Goal: Information Seeking & Learning: Check status

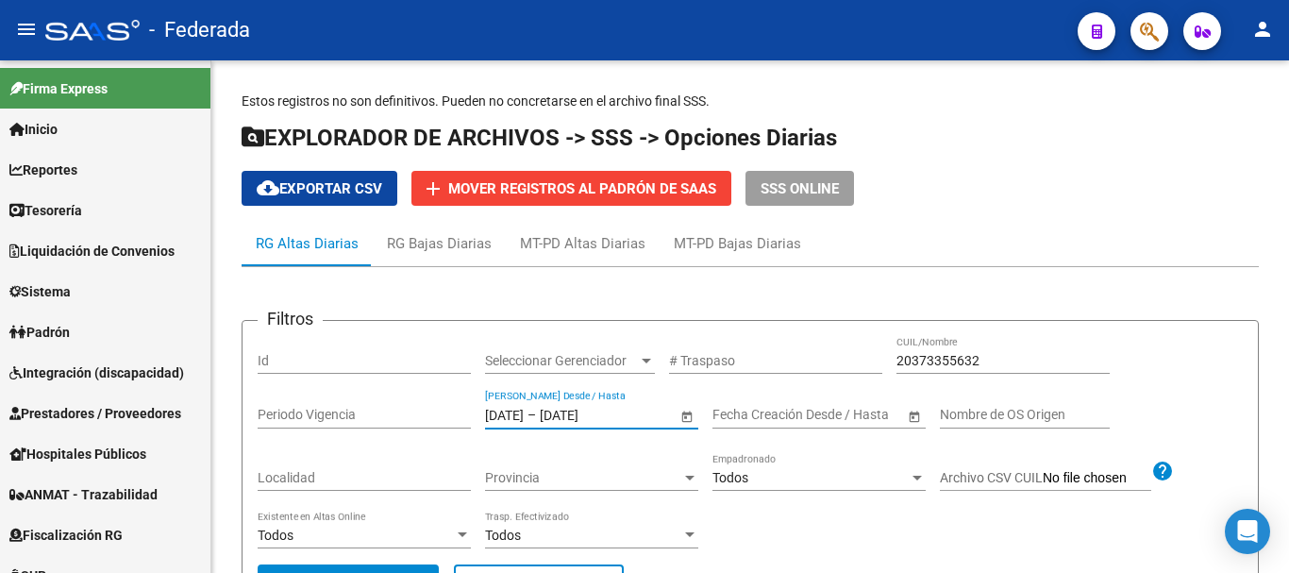
scroll to position [170, 0]
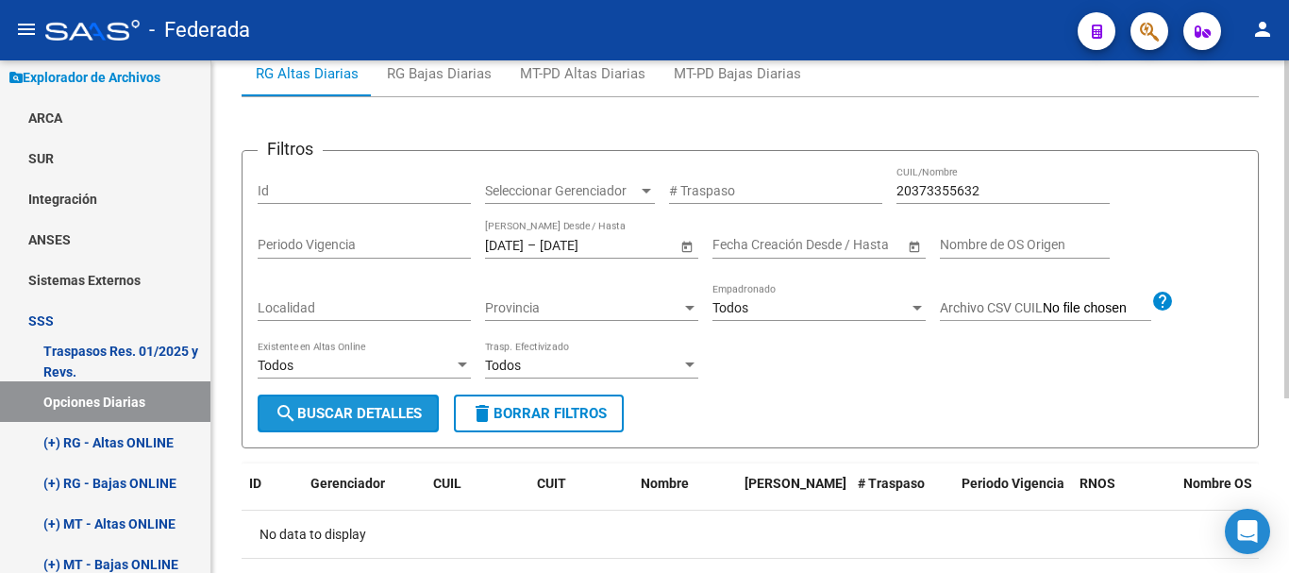
click at [403, 406] on span "search Buscar Detalles" at bounding box center [348, 413] width 147 height 17
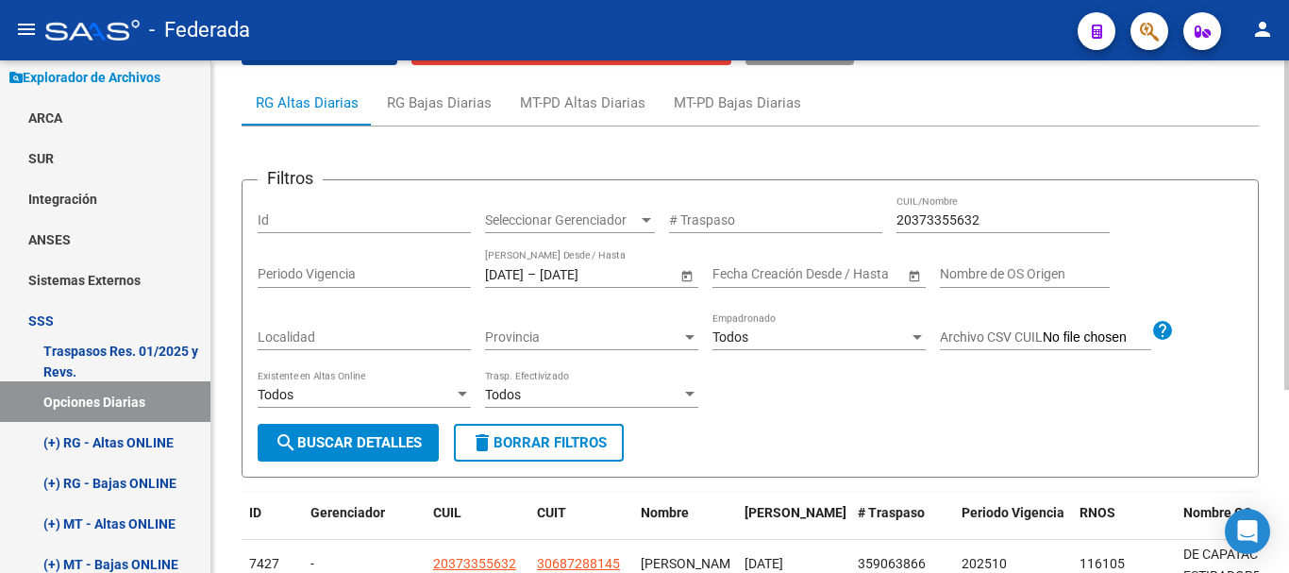
scroll to position [2, 0]
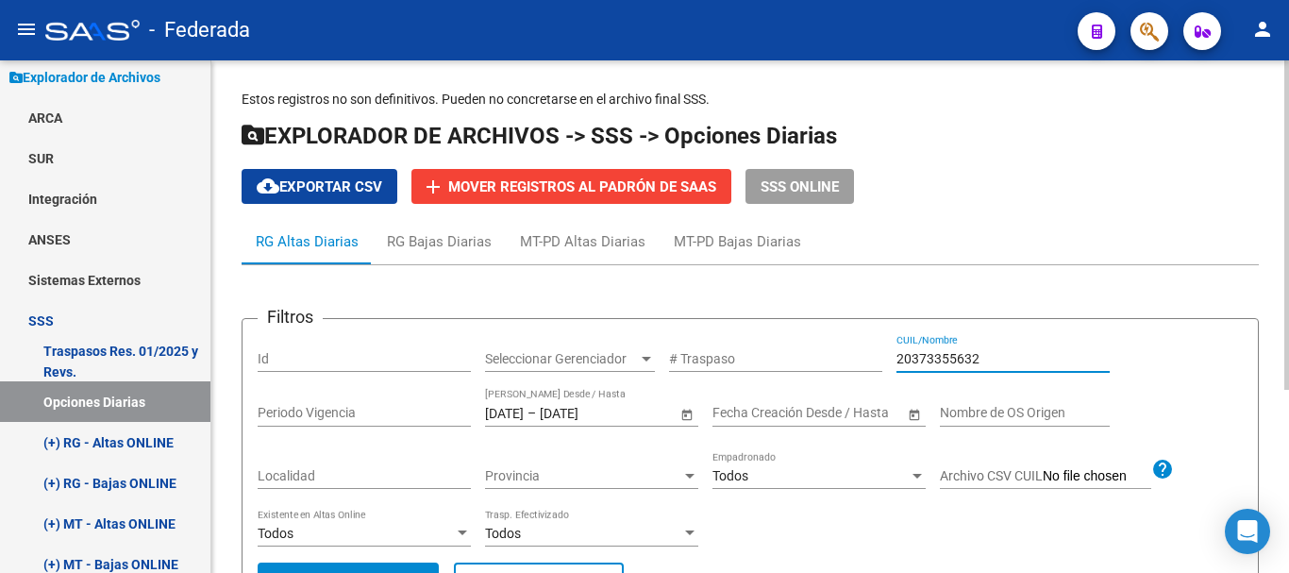
click at [983, 354] on input "20373355632" at bounding box center [1002, 359] width 213 height 16
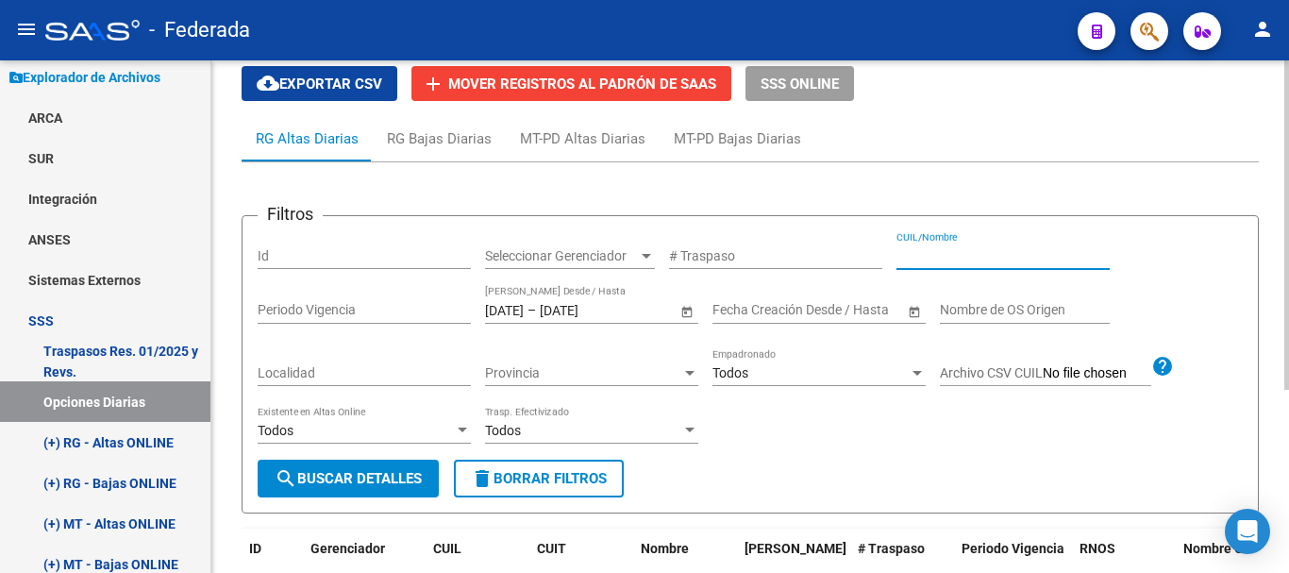
scroll to position [96, 0]
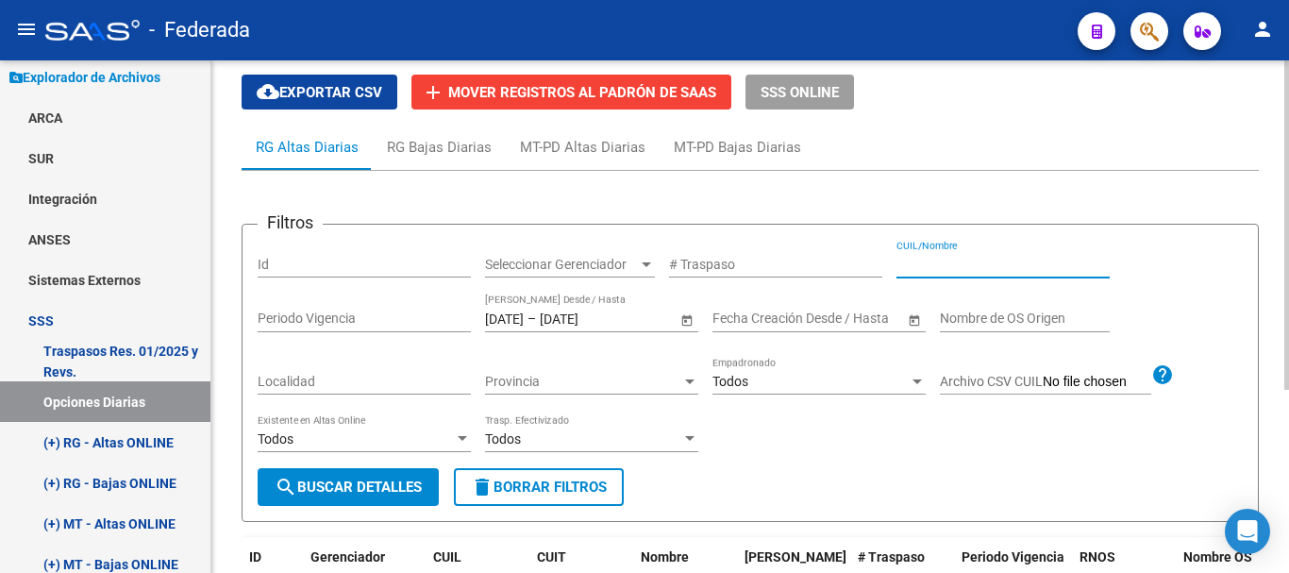
click at [380, 468] on div "Todos Existente en Altas Online" at bounding box center [364, 441] width 213 height 54
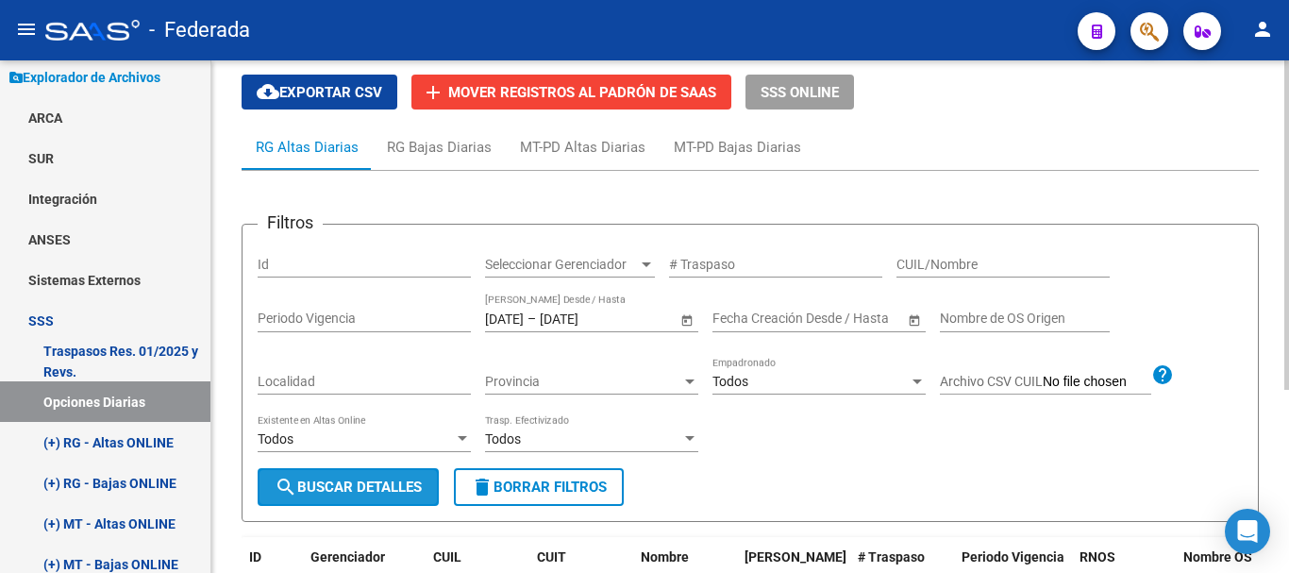
click at [387, 474] on button "search Buscar Detalles" at bounding box center [348, 487] width 181 height 38
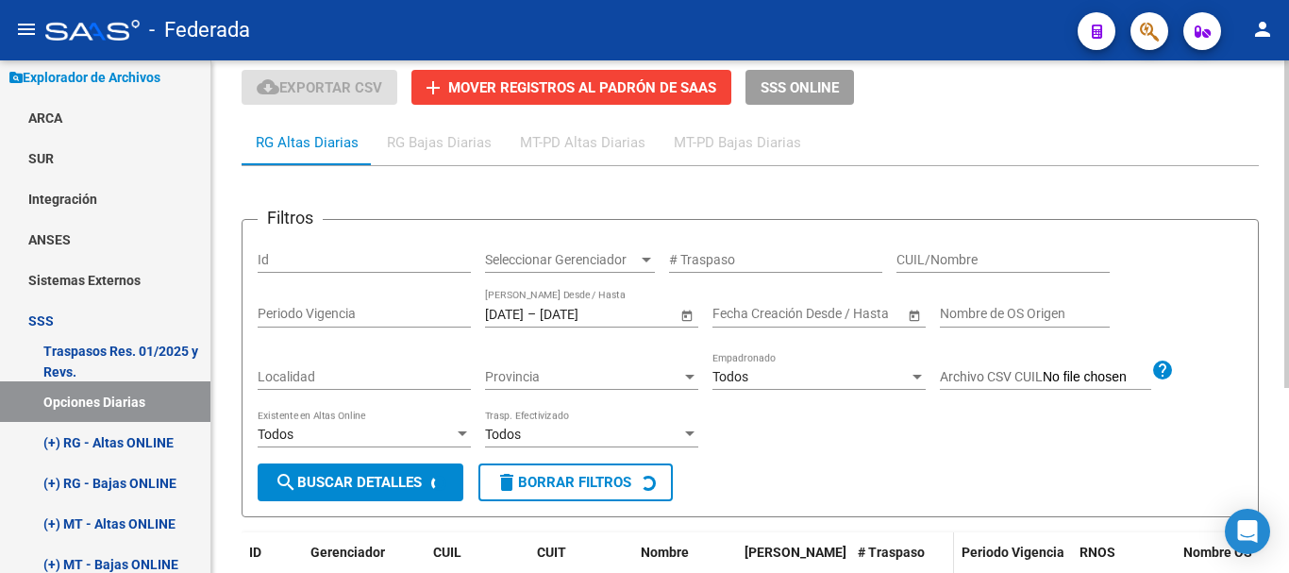
scroll to position [290, 0]
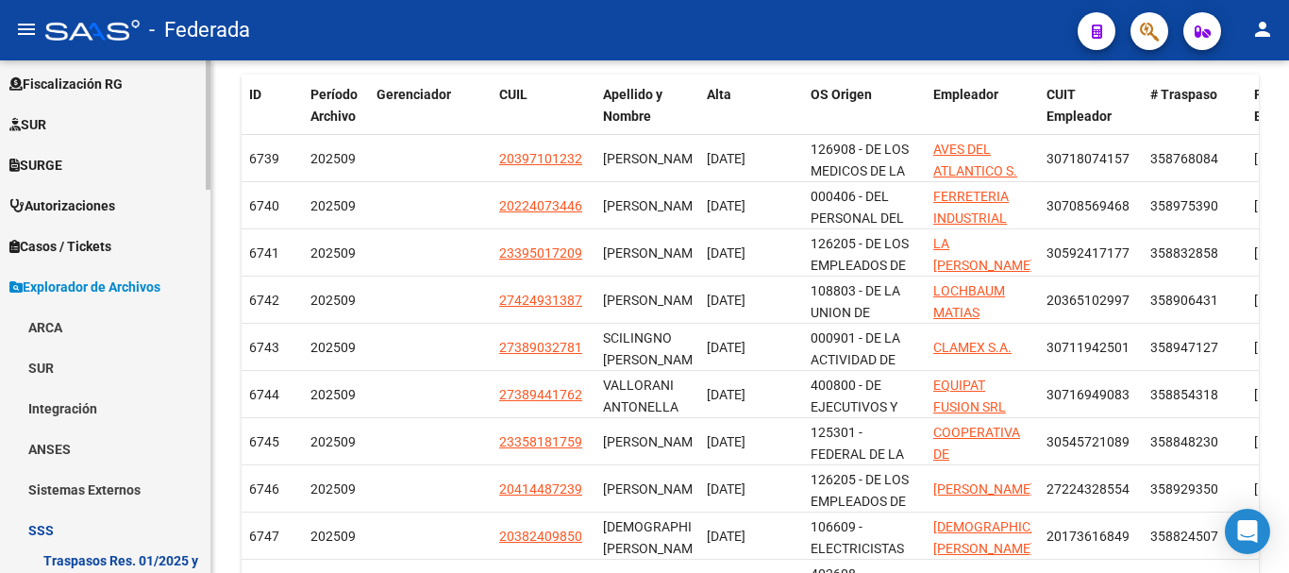
scroll to position [566, 0]
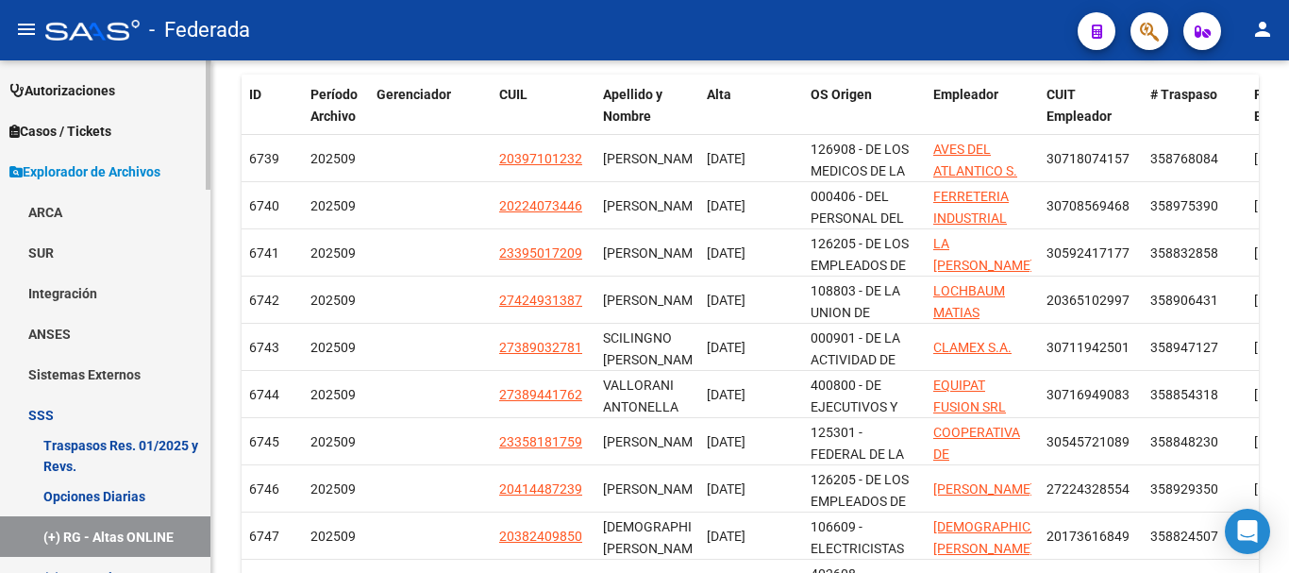
click at [138, 494] on link "Opciones Diarias" at bounding box center [105, 495] width 210 height 41
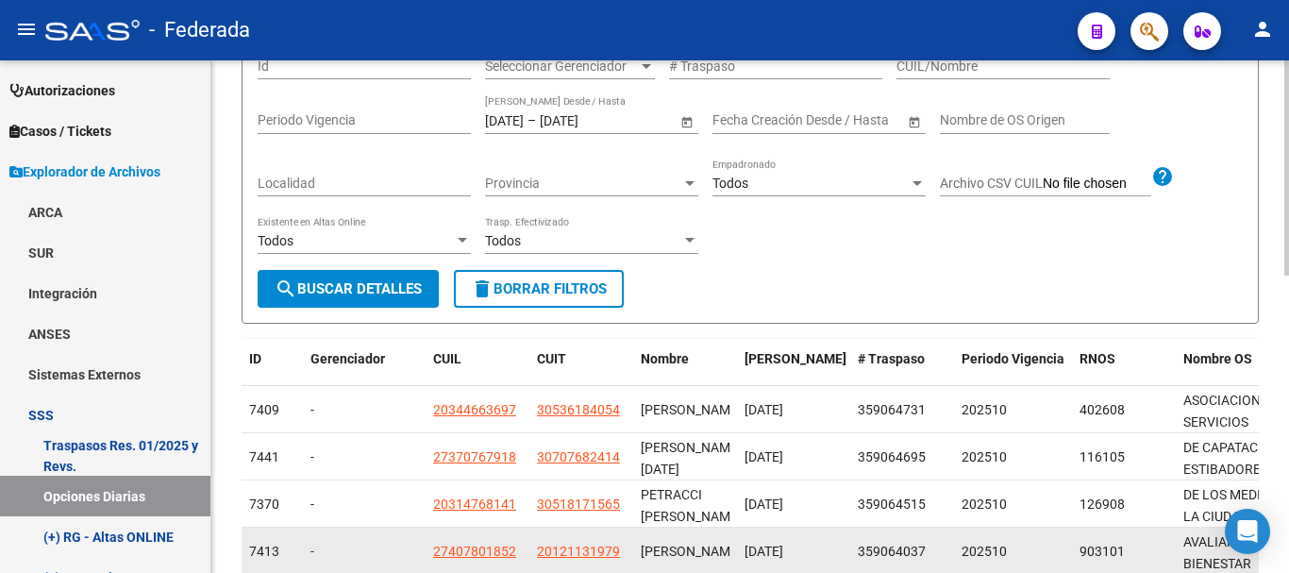
scroll to position [94, 0]
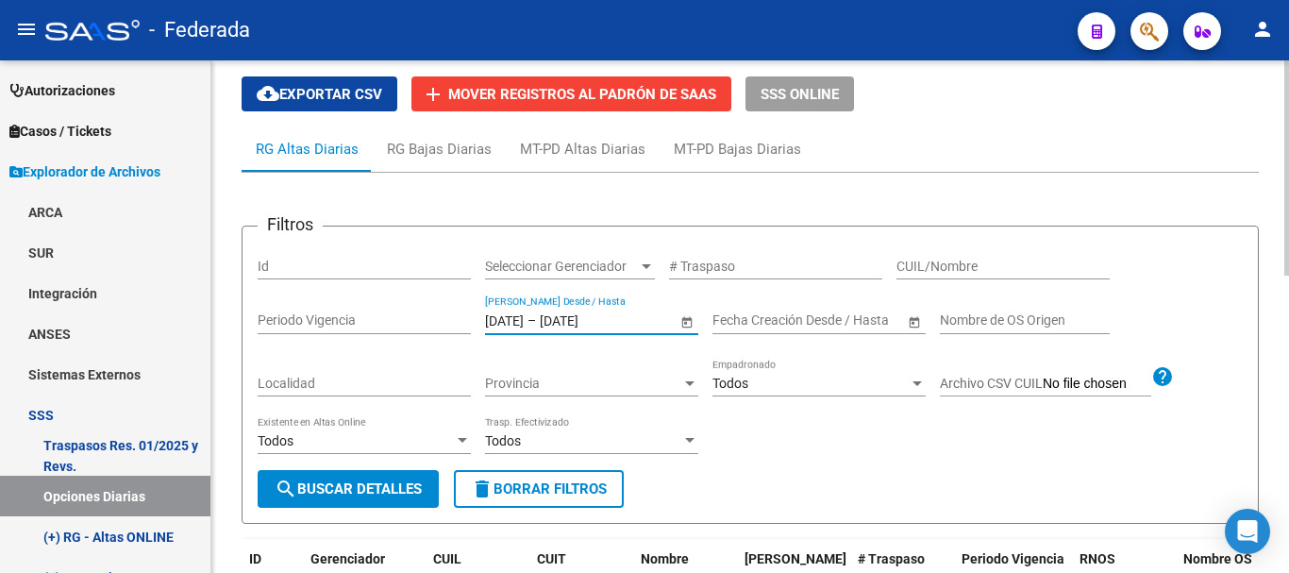
click at [524, 316] on input "01/09/2025" at bounding box center [504, 320] width 39 height 16
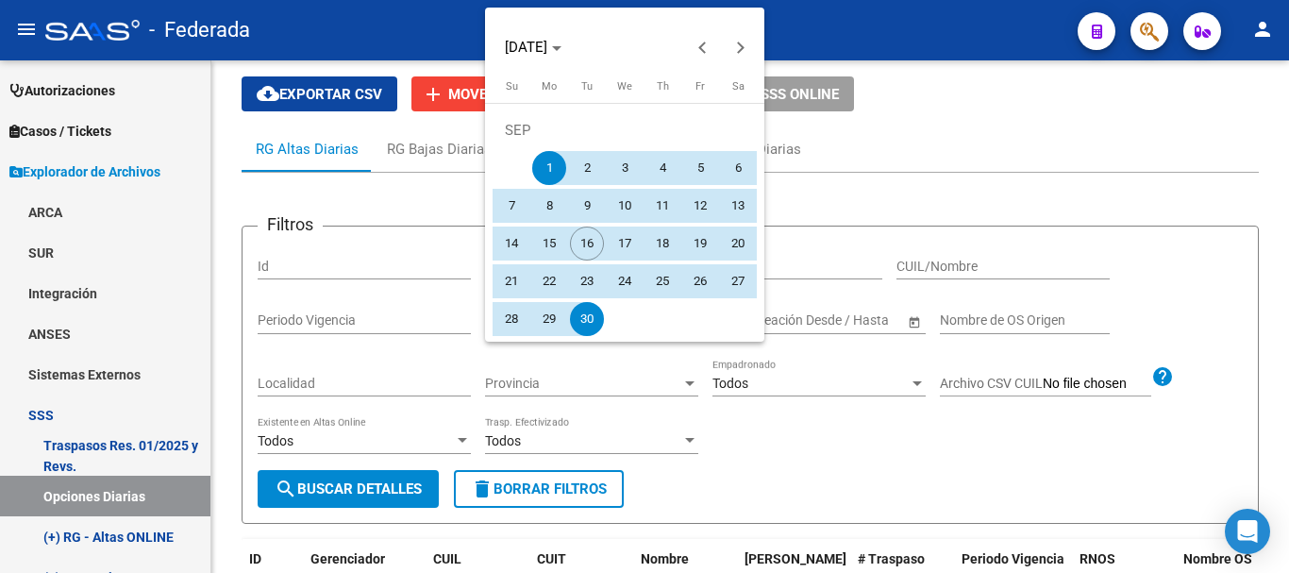
click at [561, 236] on span "15" at bounding box center [549, 243] width 34 height 34
type input "[DATE]"
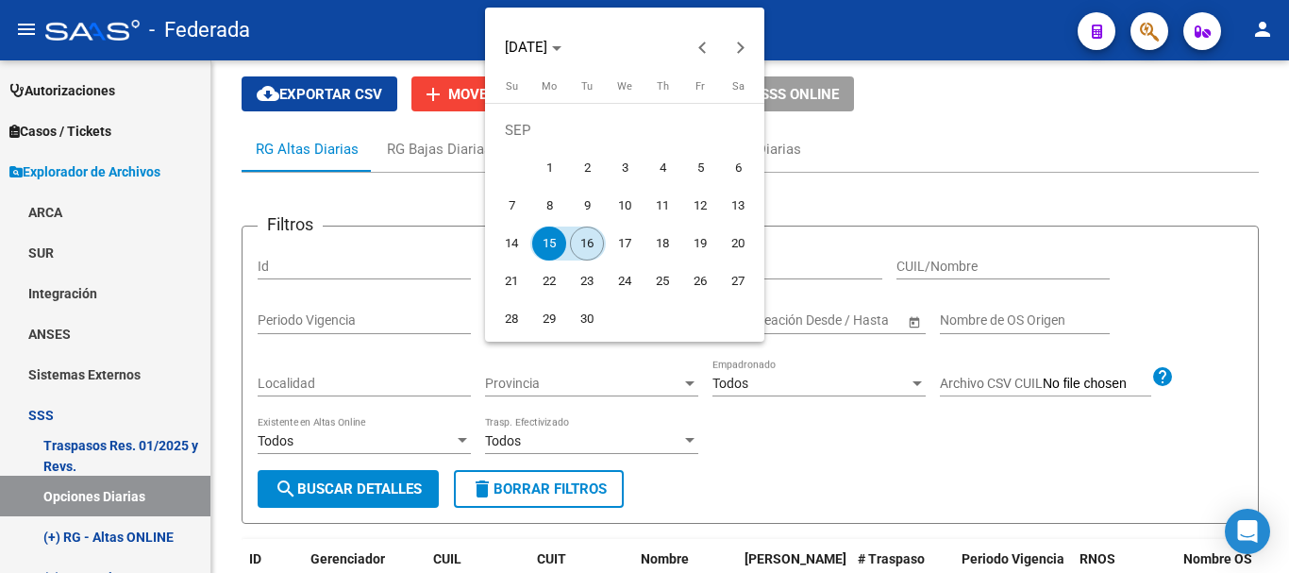
click at [582, 244] on span "16" at bounding box center [587, 243] width 34 height 34
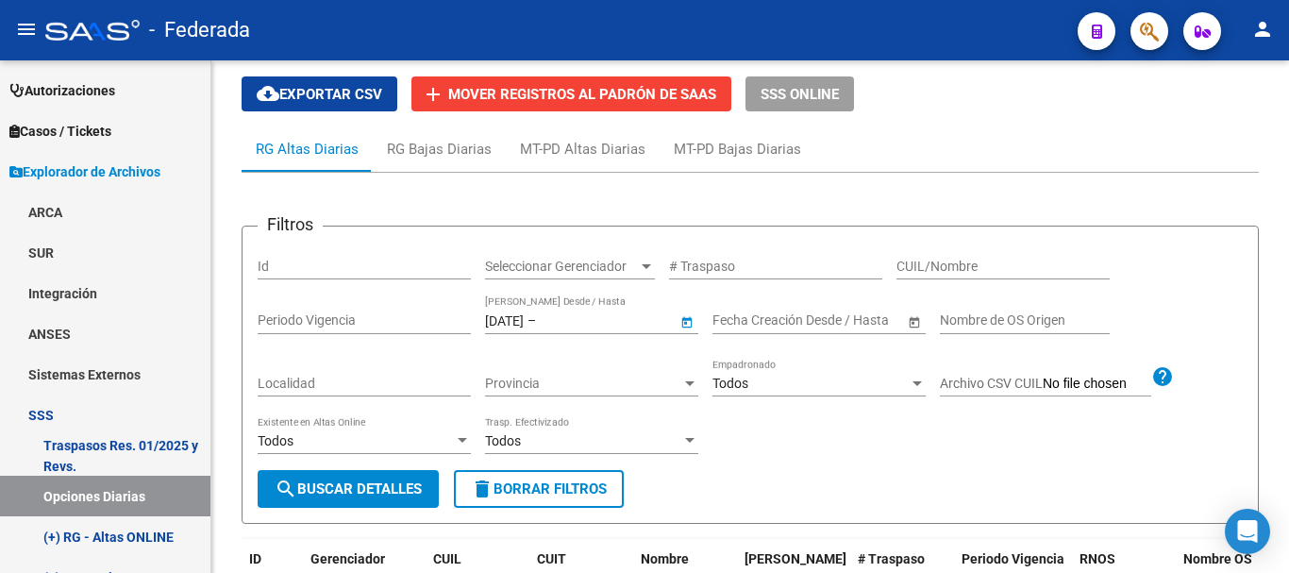
type input "[DATE]"
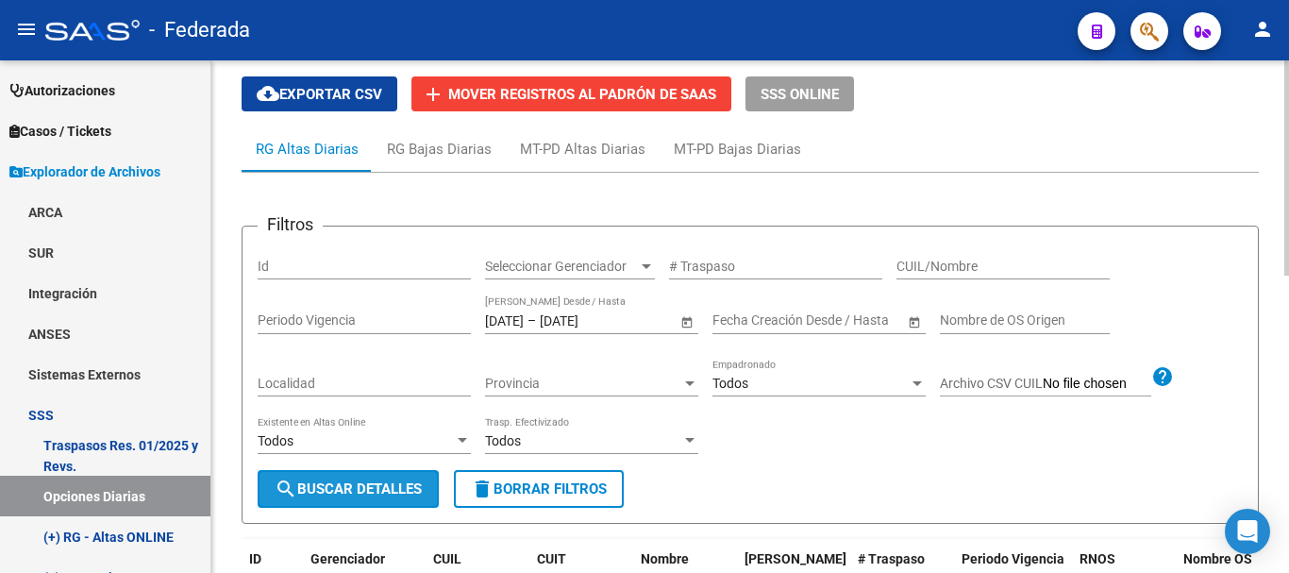
click at [416, 481] on span "search Buscar Detalles" at bounding box center [348, 488] width 147 height 17
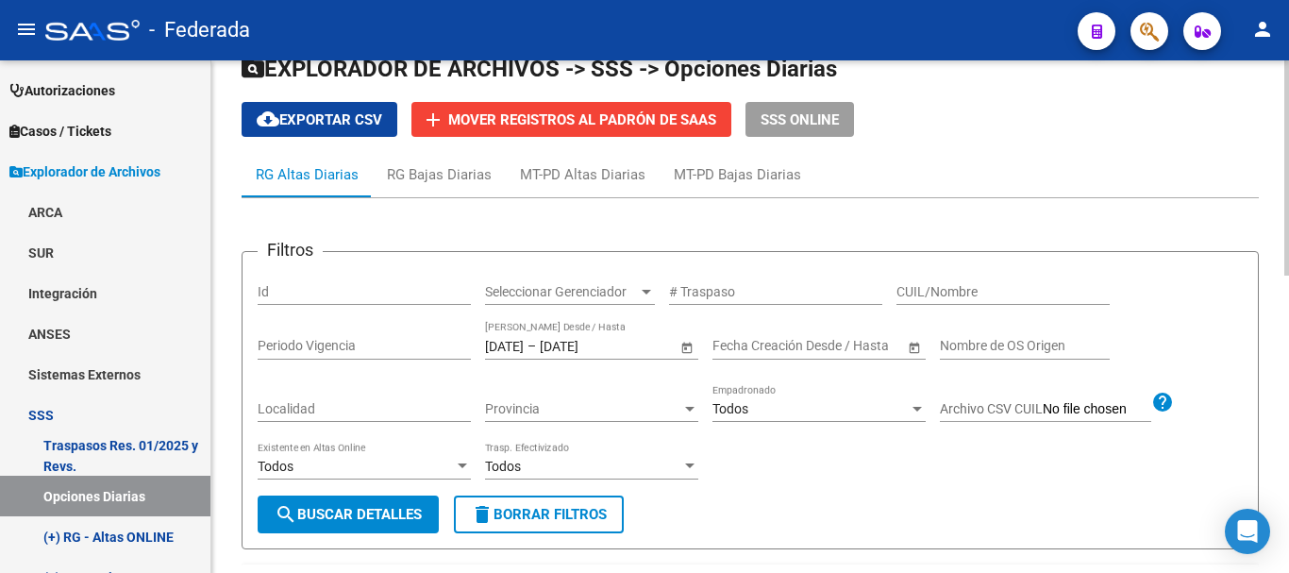
scroll to position [49, 0]
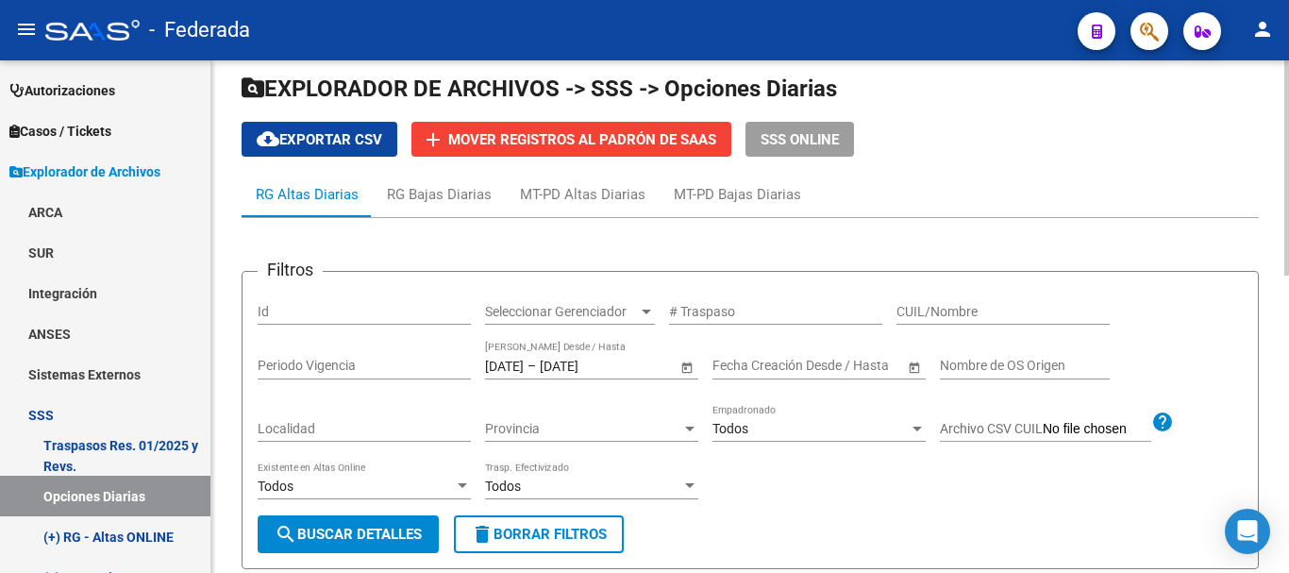
click at [369, 149] on button "cloud_download Exportar CSV" at bounding box center [319, 139] width 156 height 35
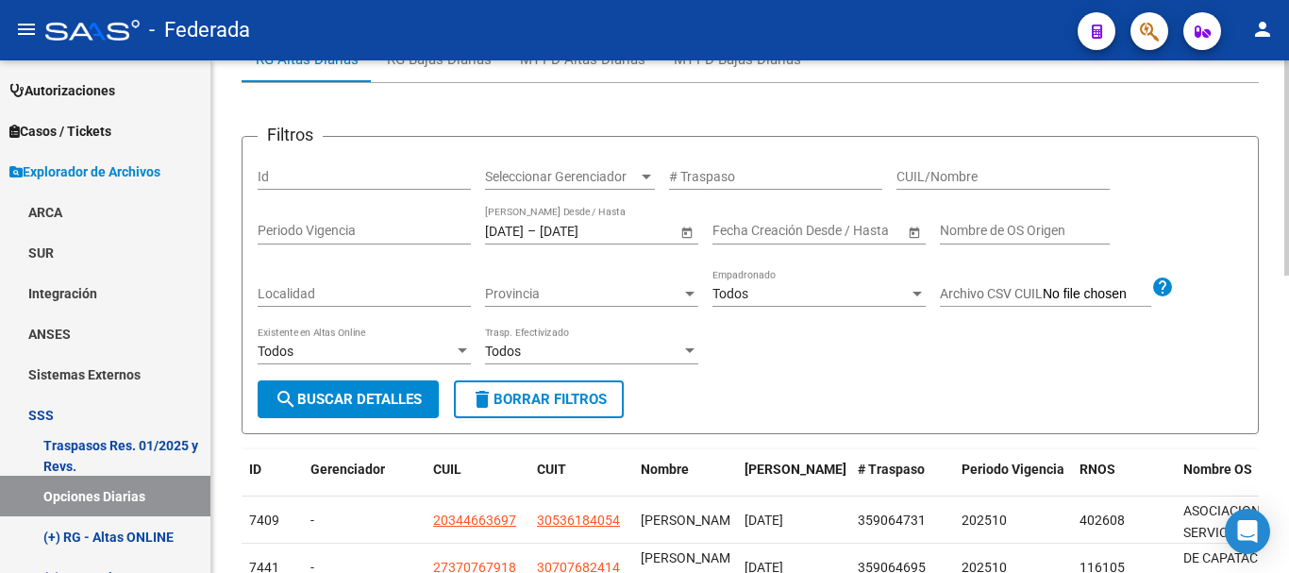
scroll to position [332, 0]
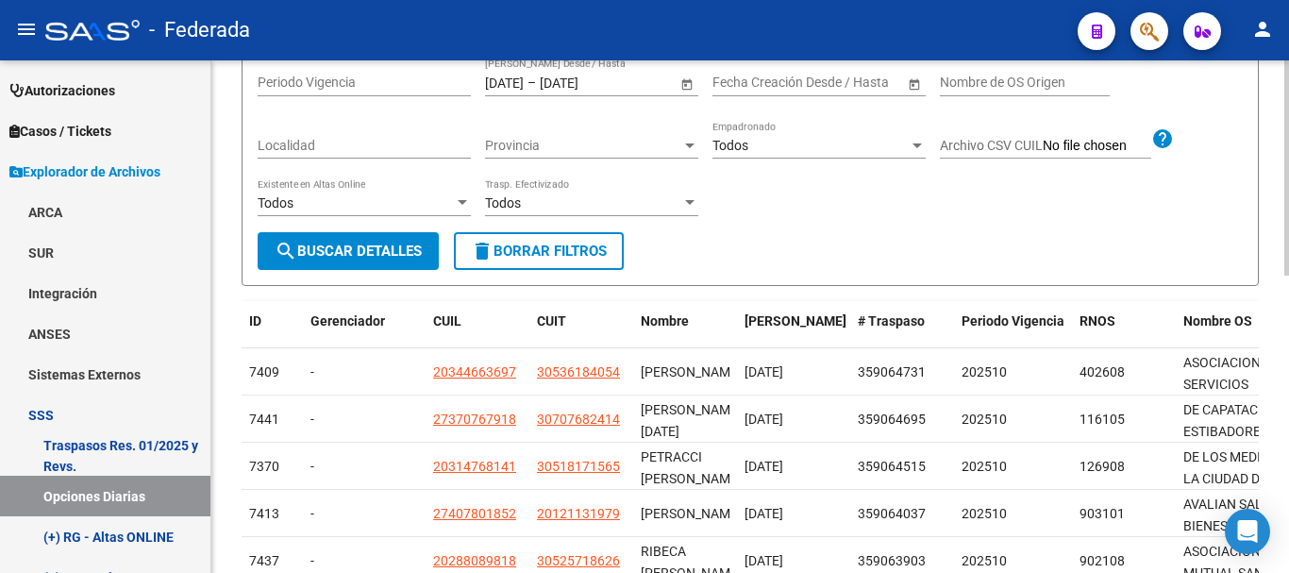
click at [1199, 323] on span "Nombre OS" at bounding box center [1217, 320] width 69 height 15
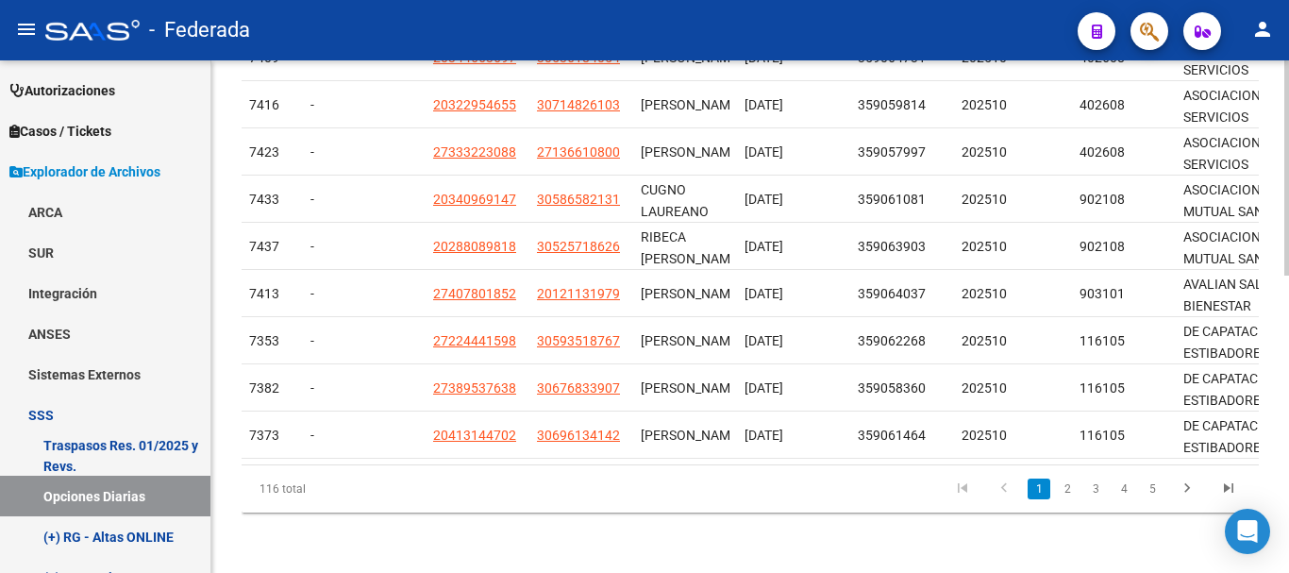
click at [1284, 550] on div at bounding box center [1286, 465] width 5 height 215
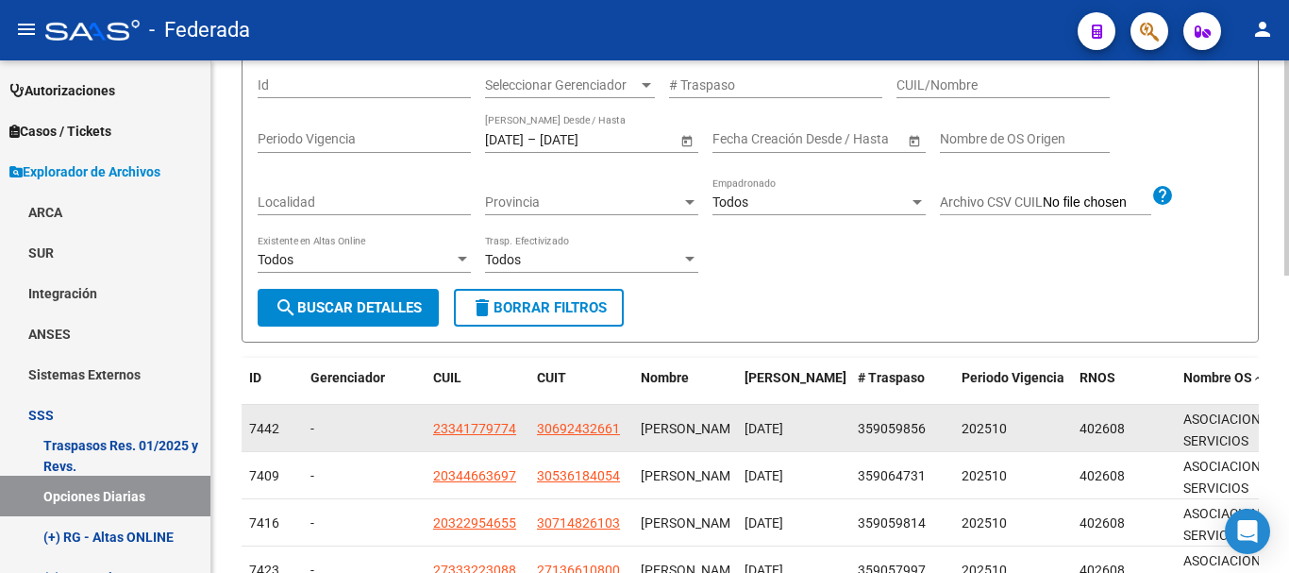
scroll to position [236, 0]
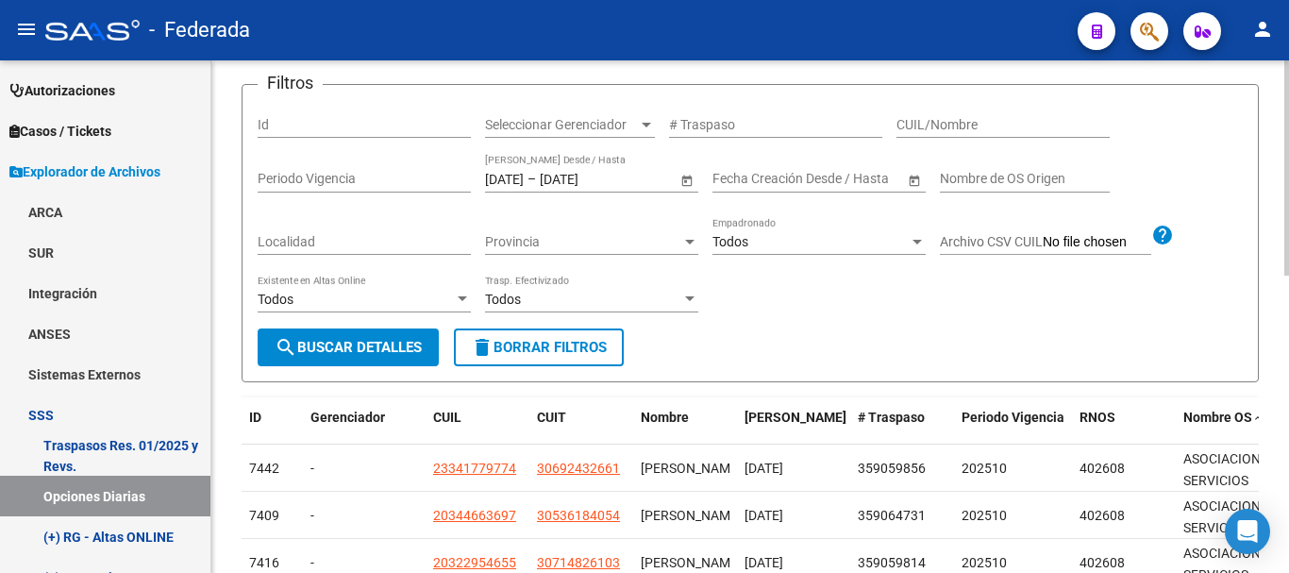
click at [966, 175] on input "Nombre de OS Origen" at bounding box center [1025, 179] width 170 height 16
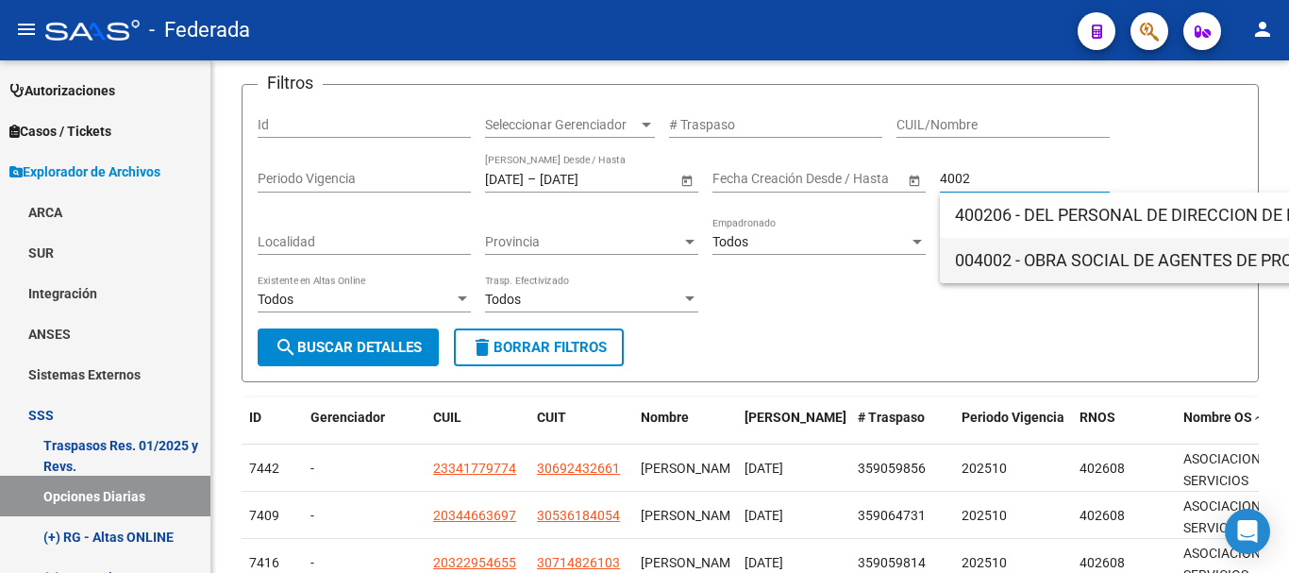
click at [1040, 260] on span "004002 - OBRA SOCIAL DE AGENTES DE PROPAGANDA MEDICA DE ROSARIO" at bounding box center [1223, 260] width 536 height 45
type input "OBRA SOCIAL DE AGENTES DE PROPAGANDA MEDICA DE ROSARIO"
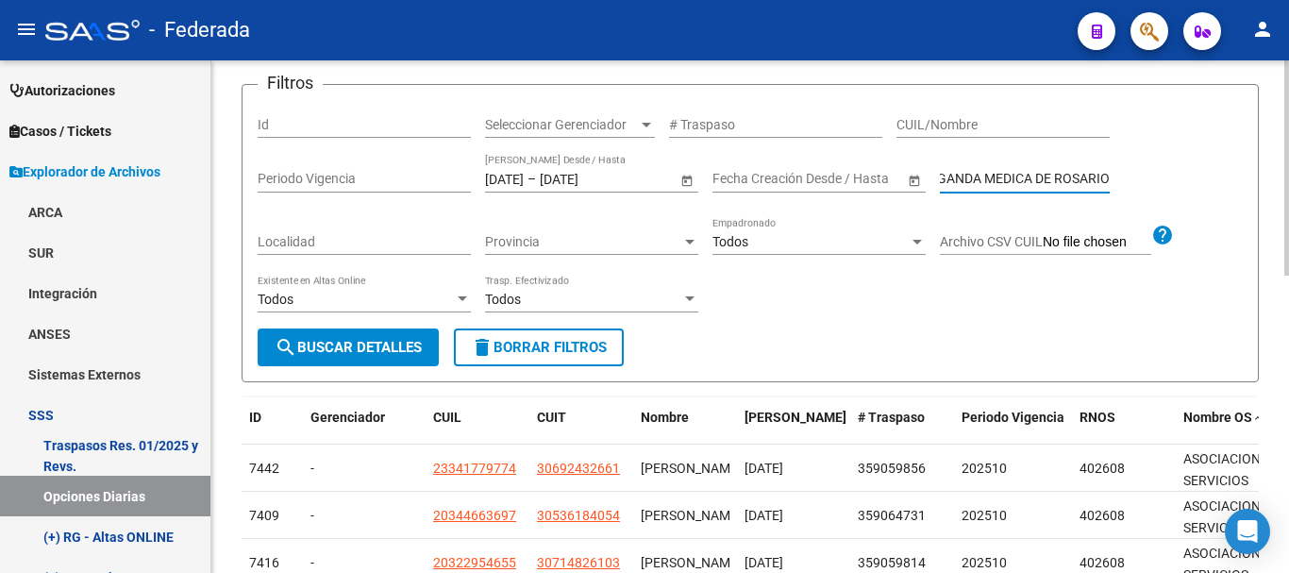
scroll to position [0, 0]
click at [349, 348] on span "search Buscar Detalles" at bounding box center [348, 347] width 147 height 17
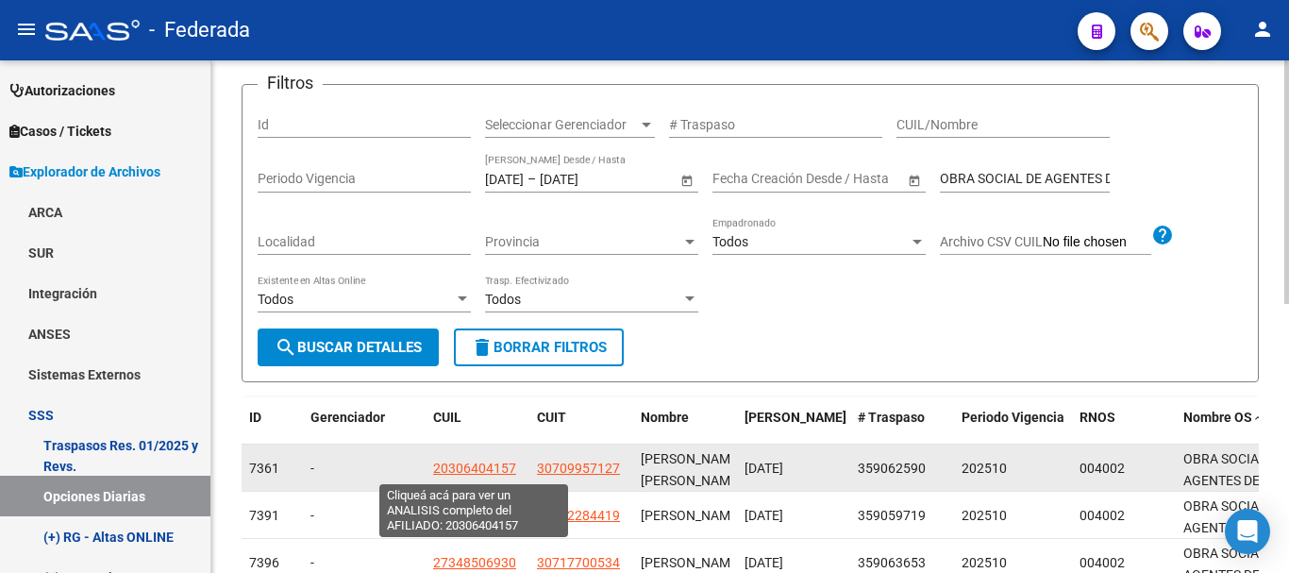
click at [466, 464] on span "20306404157" at bounding box center [474, 467] width 83 height 15
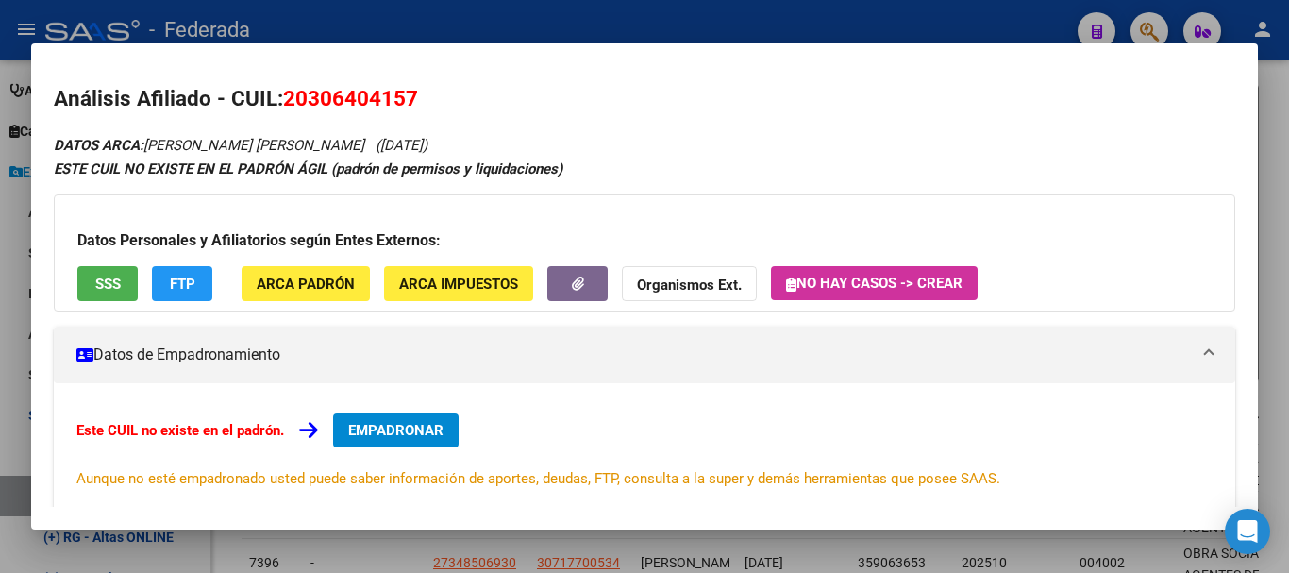
drag, startPoint x: 308, startPoint y: 103, endPoint x: 402, endPoint y: 98, distance: 93.5
click at [402, 98] on span "20306404157" at bounding box center [350, 98] width 135 height 25
copy span "30640415"
click at [1279, 141] on div at bounding box center [644, 286] width 1289 height 573
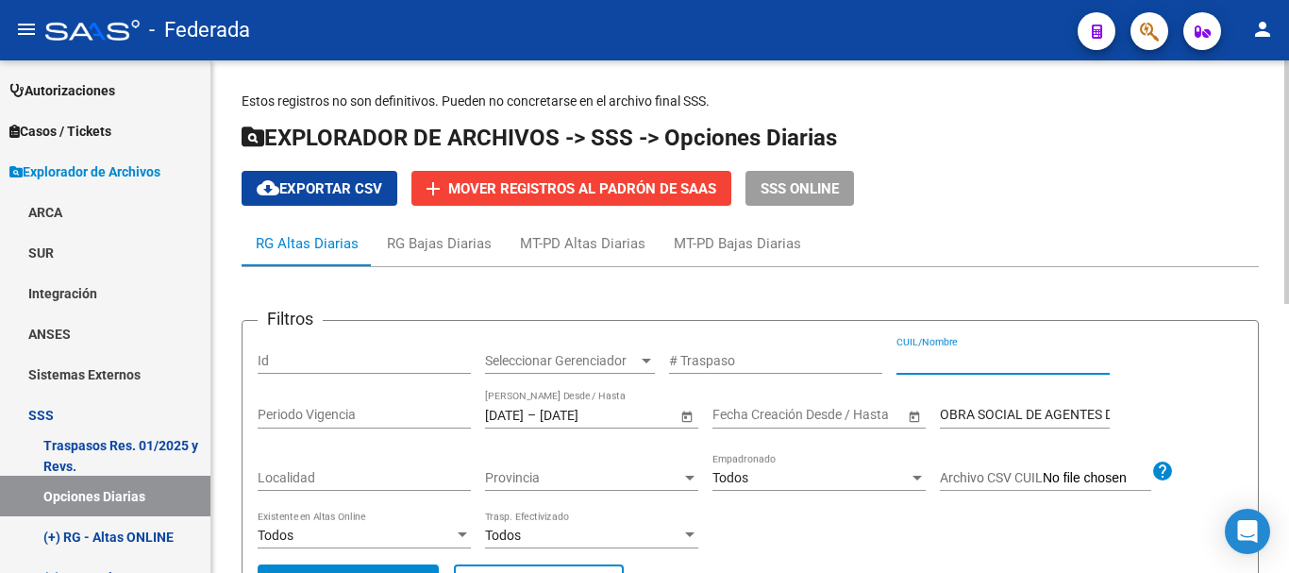
click at [941, 362] on input "CUIL/Nombre" at bounding box center [1002, 361] width 213 height 16
paste input "20331171582"
type input "20331171582"
click at [978, 407] on input "OBRA SOCIAL DE AGENTES DE PROPAGANDA MEDICA DE ROSARIO" at bounding box center [1025, 415] width 170 height 16
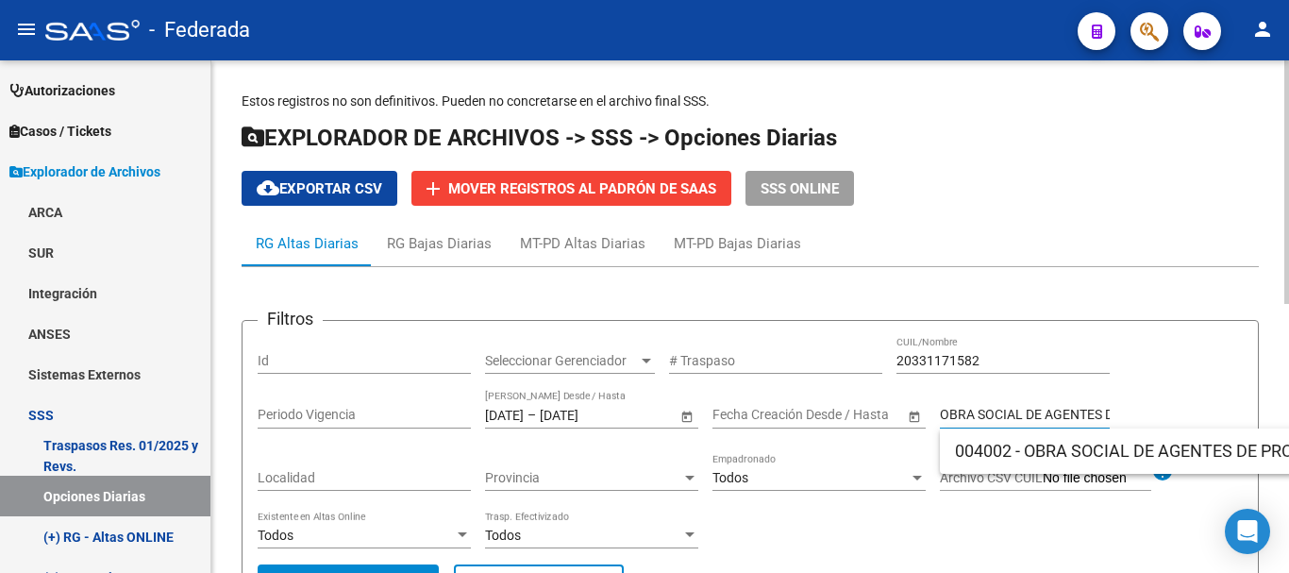
click at [978, 407] on input "OBRA SOCIAL DE AGENTES DE PROPAGANDA MEDICA DE ROSARIO" at bounding box center [1025, 415] width 170 height 16
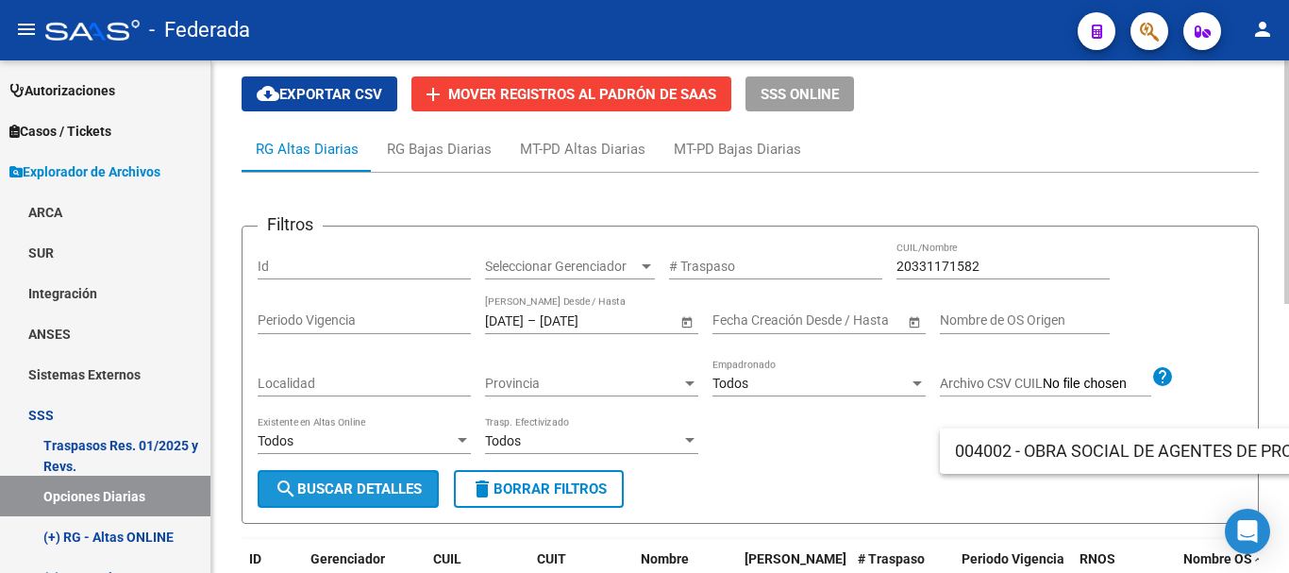
click at [397, 500] on button "search Buscar Detalles" at bounding box center [348, 489] width 181 height 38
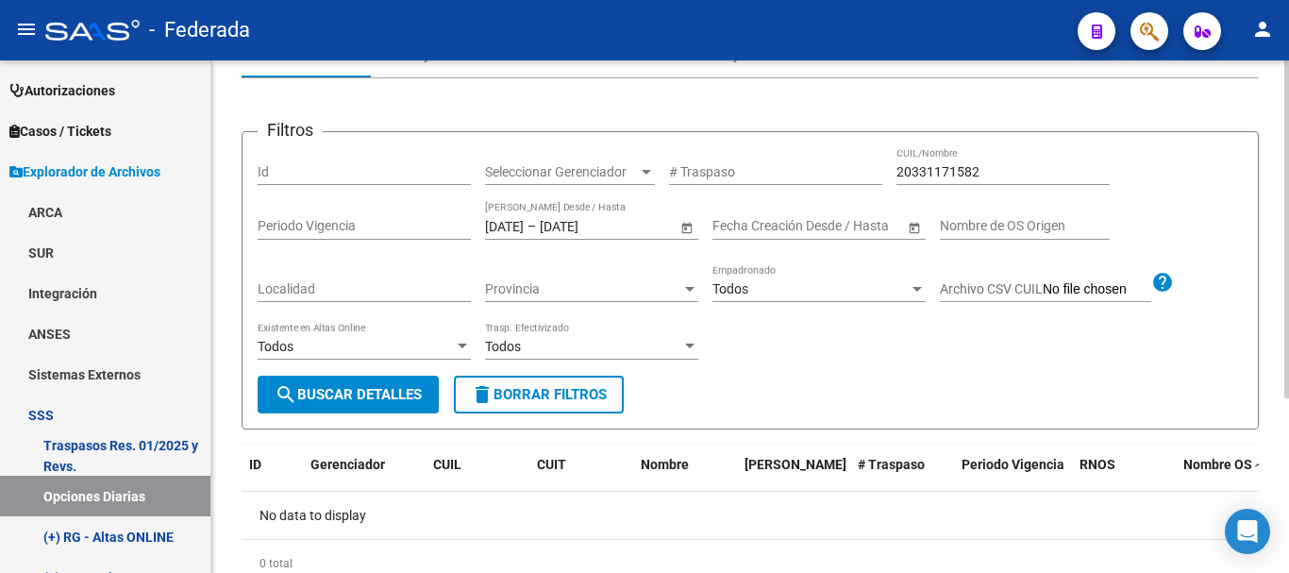
scroll to position [264, 0]
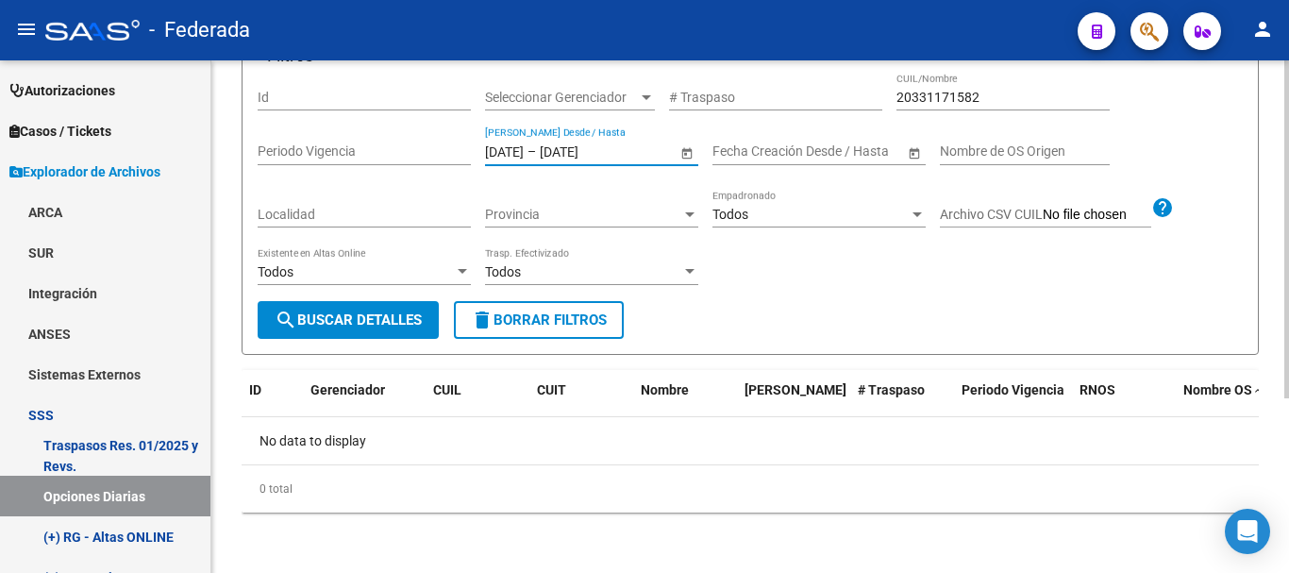
click at [524, 144] on input "[DATE]" at bounding box center [504, 151] width 39 height 16
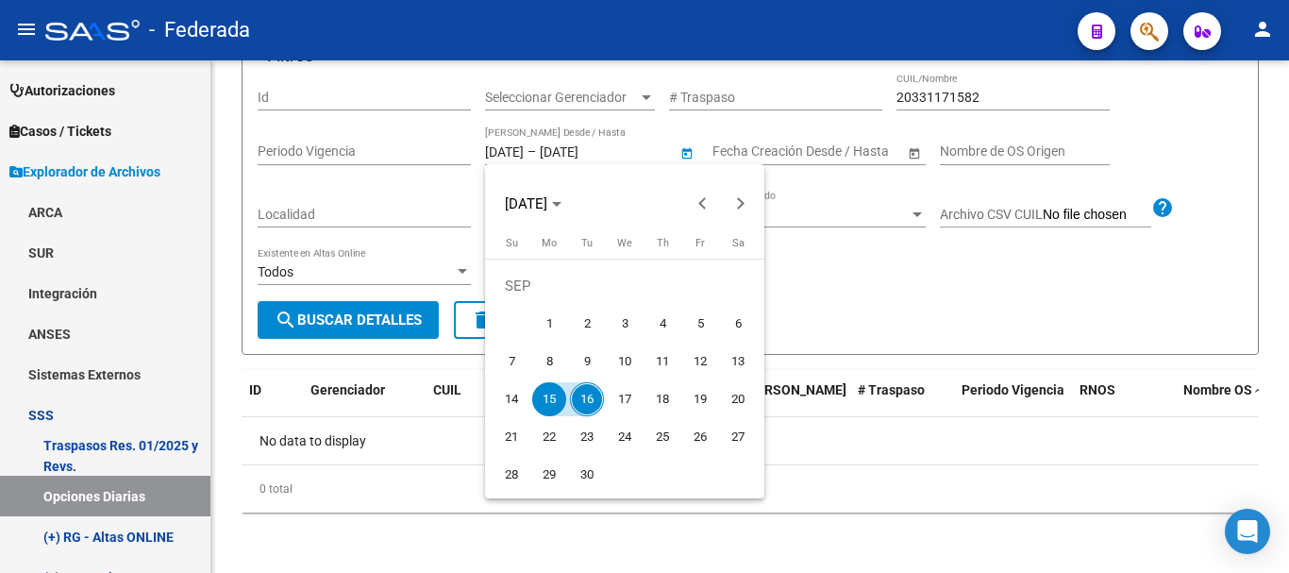
click at [523, 393] on span "14" at bounding box center [511, 399] width 34 height 34
type input "14/09/2025"
click at [580, 400] on span "16" at bounding box center [587, 399] width 34 height 34
type input "[DATE]"
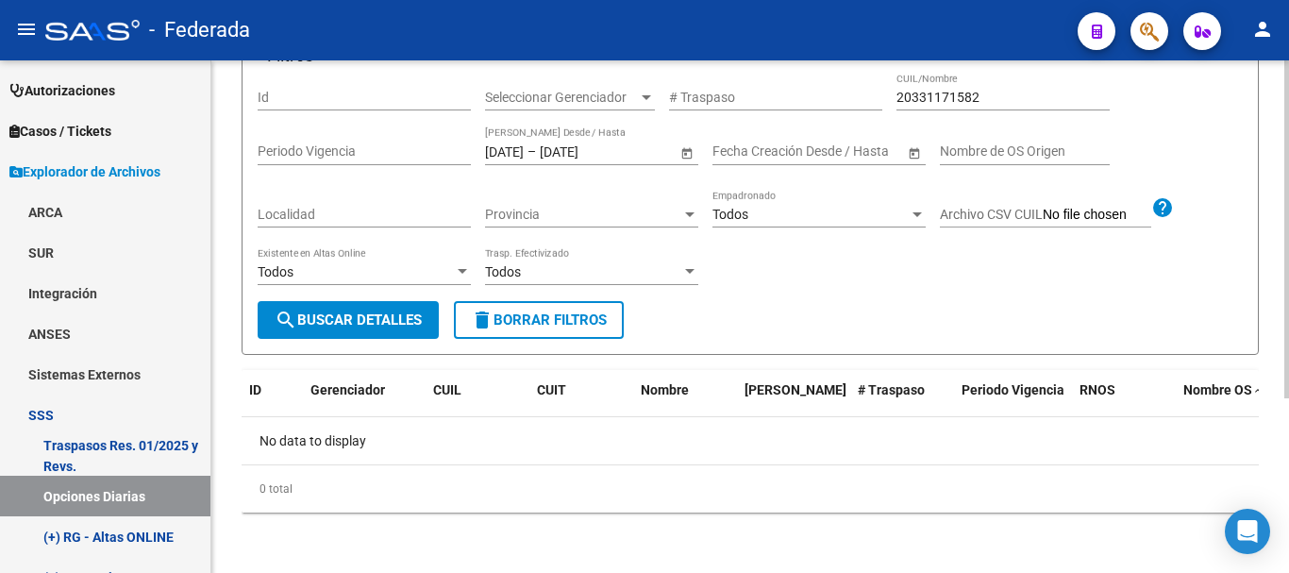
click at [801, 310] on form "Filtros Id Seleccionar Gerenciador Seleccionar Gerenciador # Traspaso 203311715…" at bounding box center [749, 206] width 1017 height 298
click at [591, 315] on span "delete Borrar Filtros" at bounding box center [539, 319] width 136 height 17
type input "01/09/2025"
type input "30/09/2025"
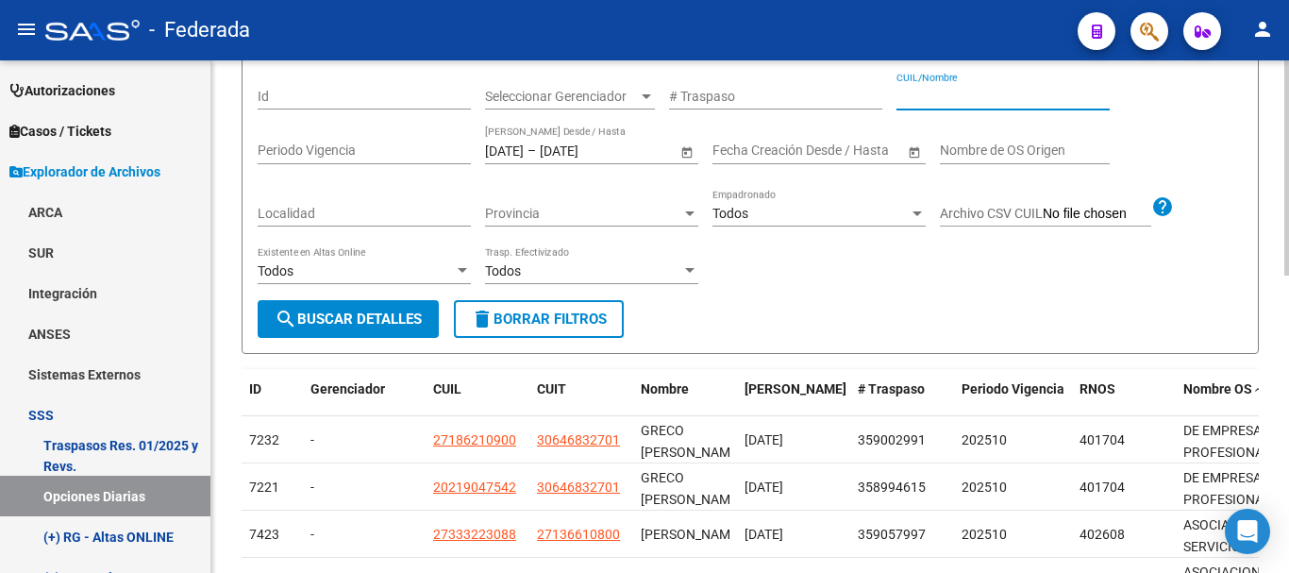
click at [930, 89] on input "CUIL/Nombre" at bounding box center [1002, 97] width 213 height 16
paste input "20331171582"
type input "20331171582"
click at [399, 325] on span "search Buscar Detalles" at bounding box center [348, 318] width 147 height 17
